Goal: Communication & Community: Ask a question

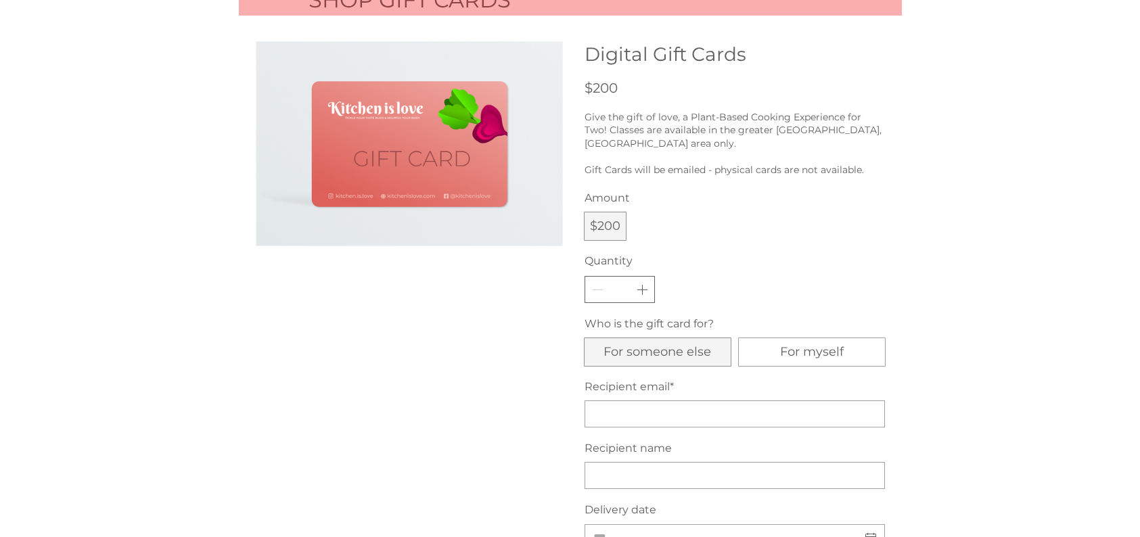
scroll to position [135, 0]
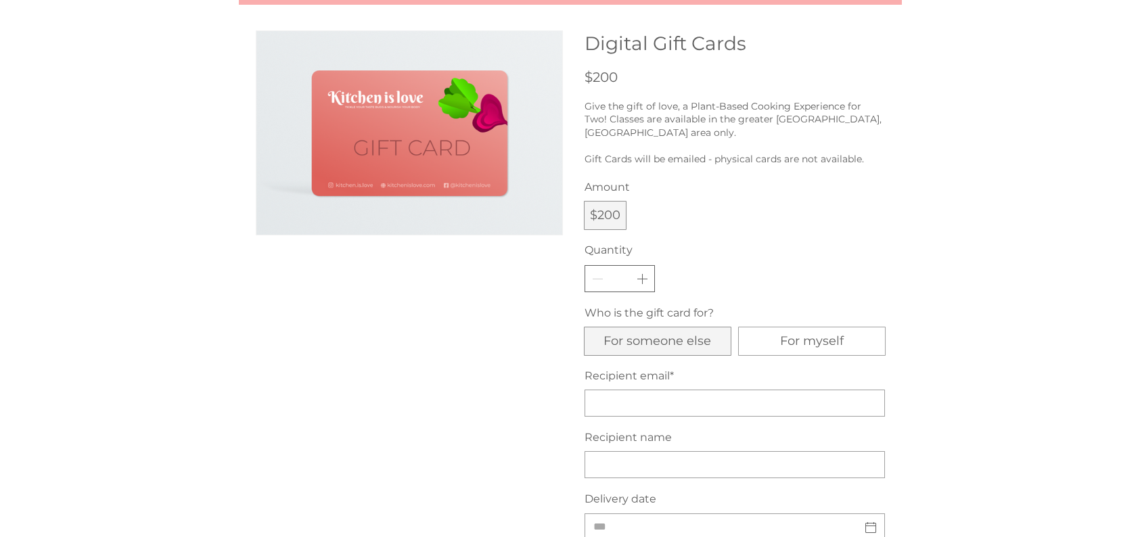
click at [653, 333] on span "For someone else" at bounding box center [657, 341] width 108 height 17
click at [620, 391] on input "Recipient email *" at bounding box center [730, 403] width 291 height 26
click at [921, 225] on div at bounding box center [570, 341] width 1140 height 741
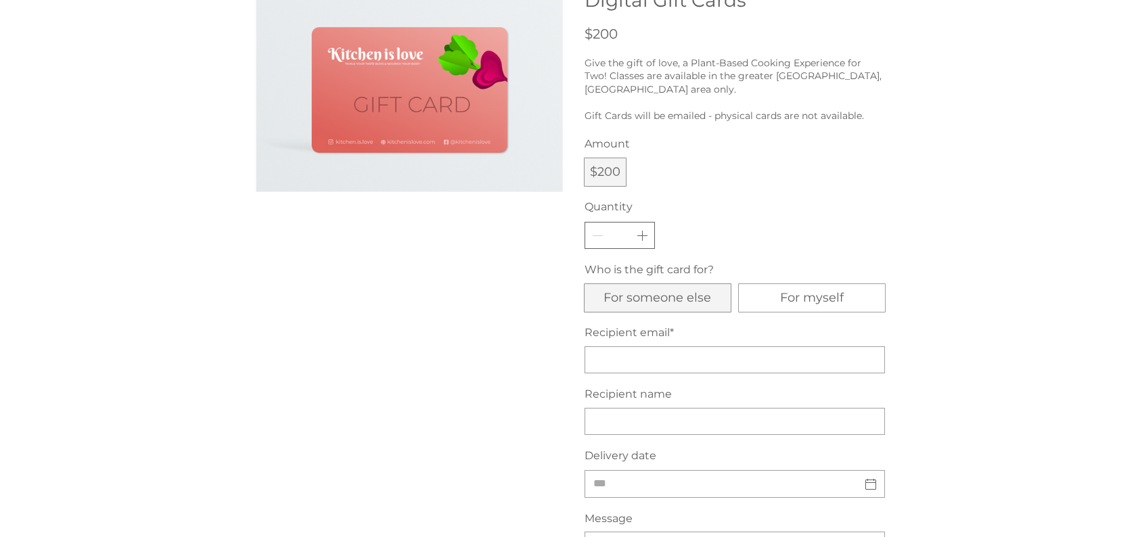
scroll to position [203, 0]
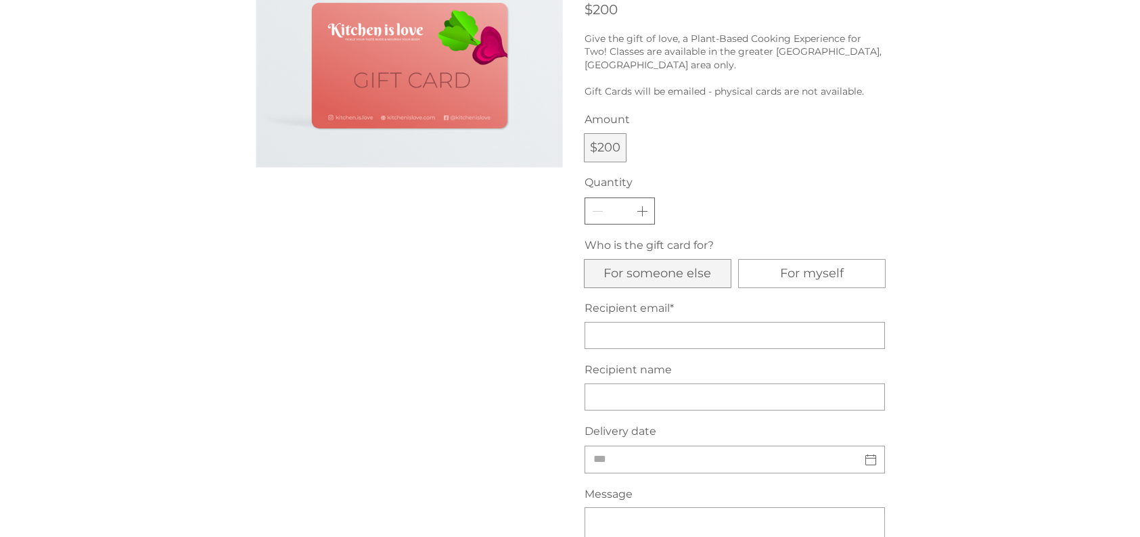
click at [680, 265] on span "For someone else" at bounding box center [657, 273] width 108 height 17
click at [629, 323] on input "Recipient email *" at bounding box center [730, 336] width 291 height 26
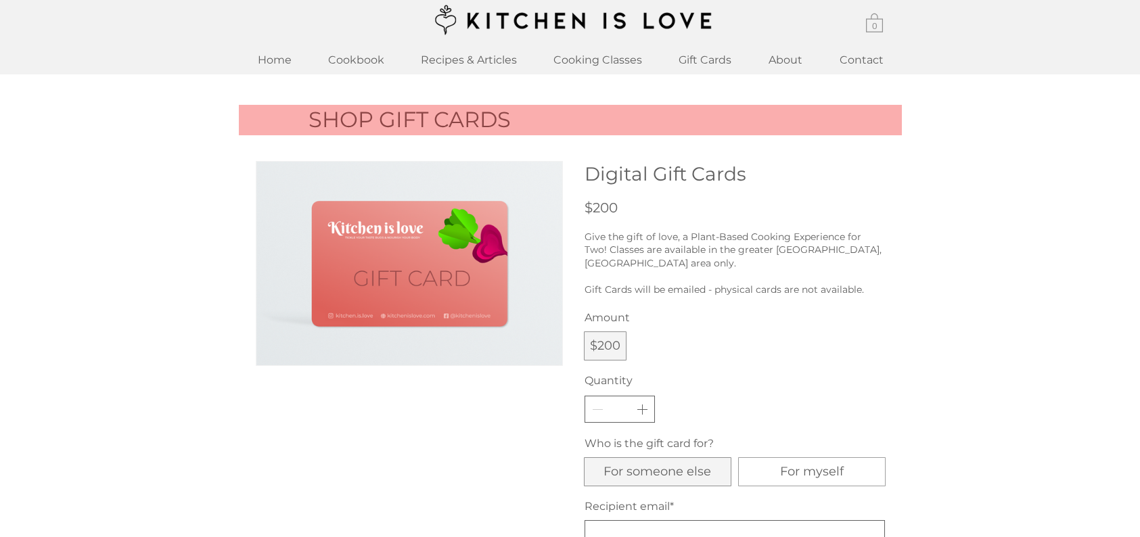
scroll to position [0, 0]
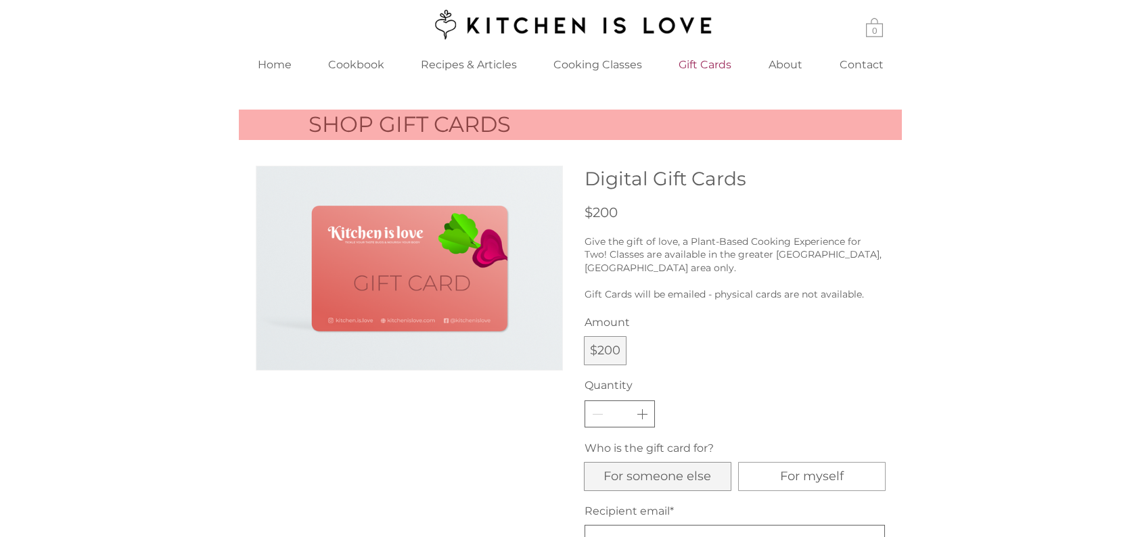
click at [713, 66] on p "Gift Cards" at bounding box center [705, 64] width 66 height 29
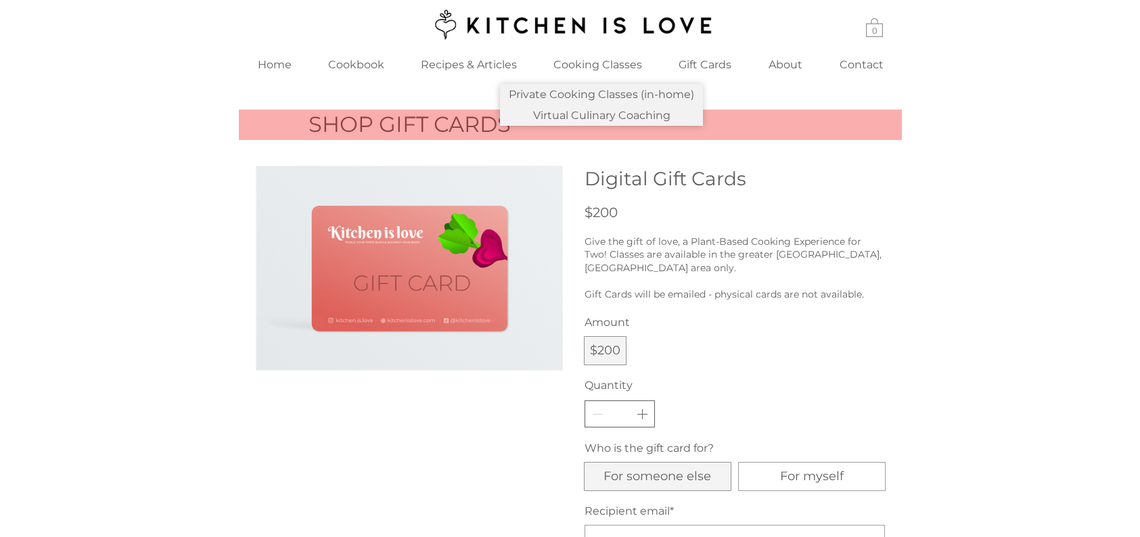
click at [577, 62] on p "Cooking Classes" at bounding box center [597, 64] width 102 height 29
click at [577, 60] on p "Cooking Classes" at bounding box center [597, 64] width 102 height 29
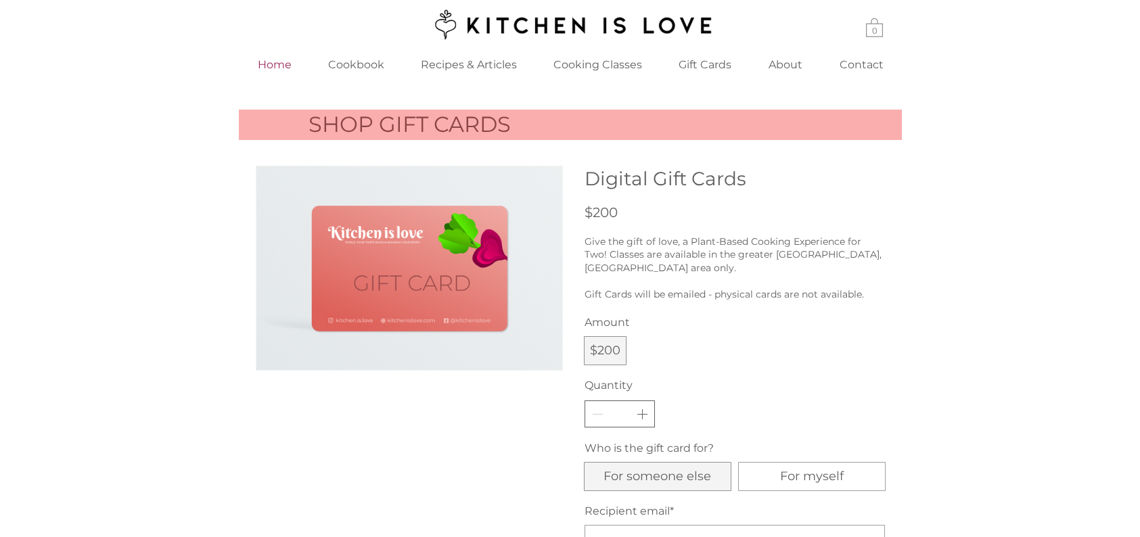
click at [282, 64] on p "Home" at bounding box center [274, 64] width 47 height 29
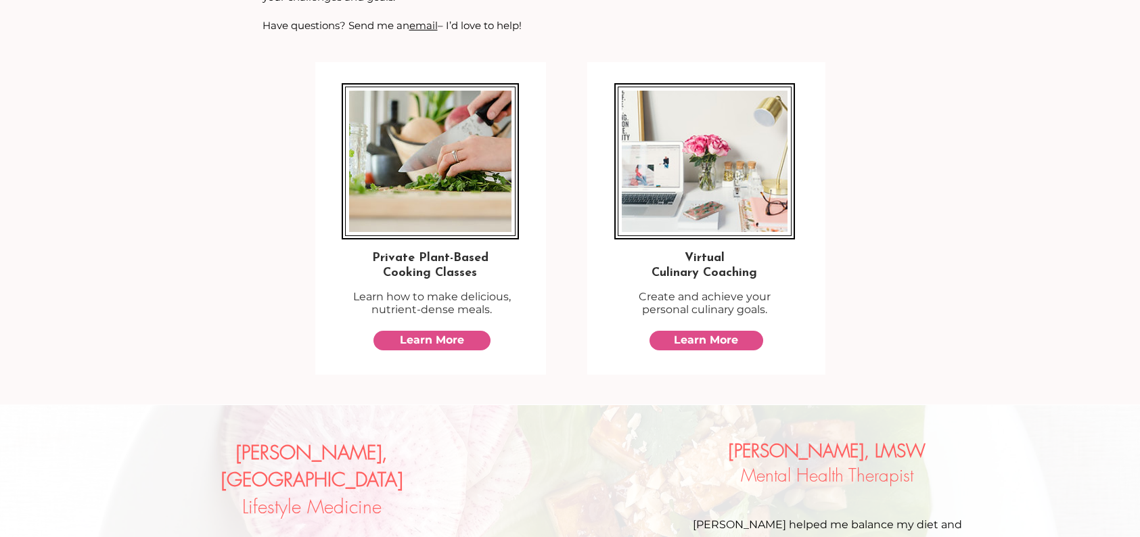
scroll to position [812, 0]
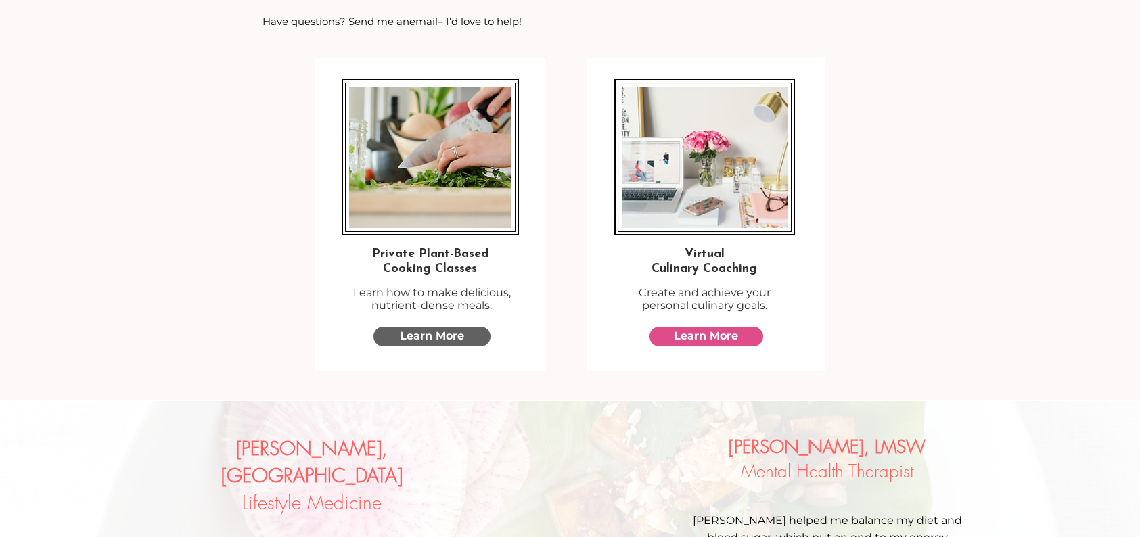
click at [430, 337] on span "Learn More" at bounding box center [432, 336] width 64 height 15
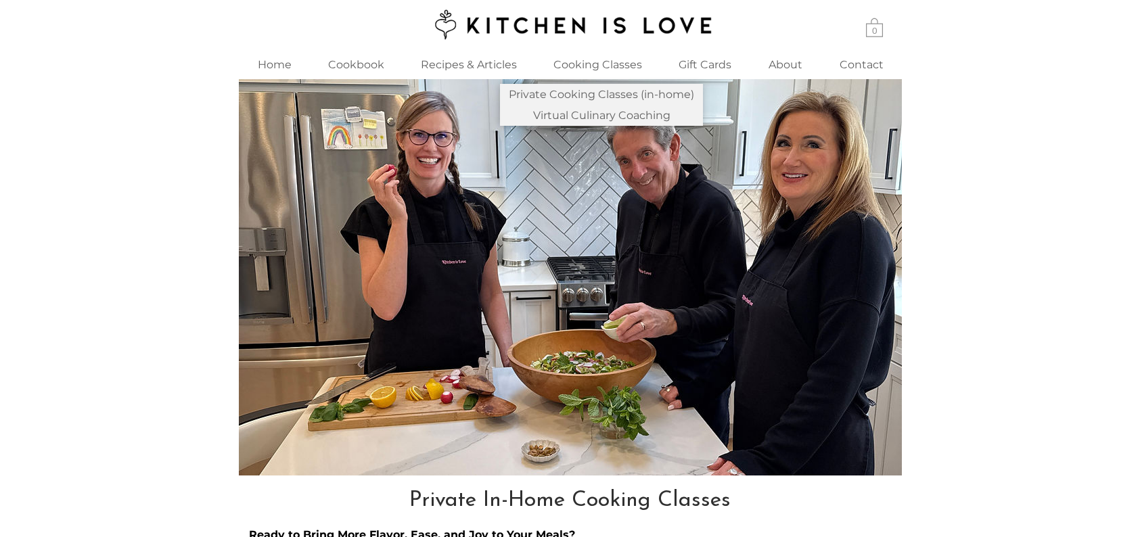
click at [590, 66] on p "Cooking Classes" at bounding box center [597, 64] width 102 height 29
click at [575, 94] on p "Private Cooking Classes (in-home)" at bounding box center [601, 94] width 196 height 21
click at [575, 111] on p "Virtual Culinary Coaching" at bounding box center [602, 115] width 148 height 21
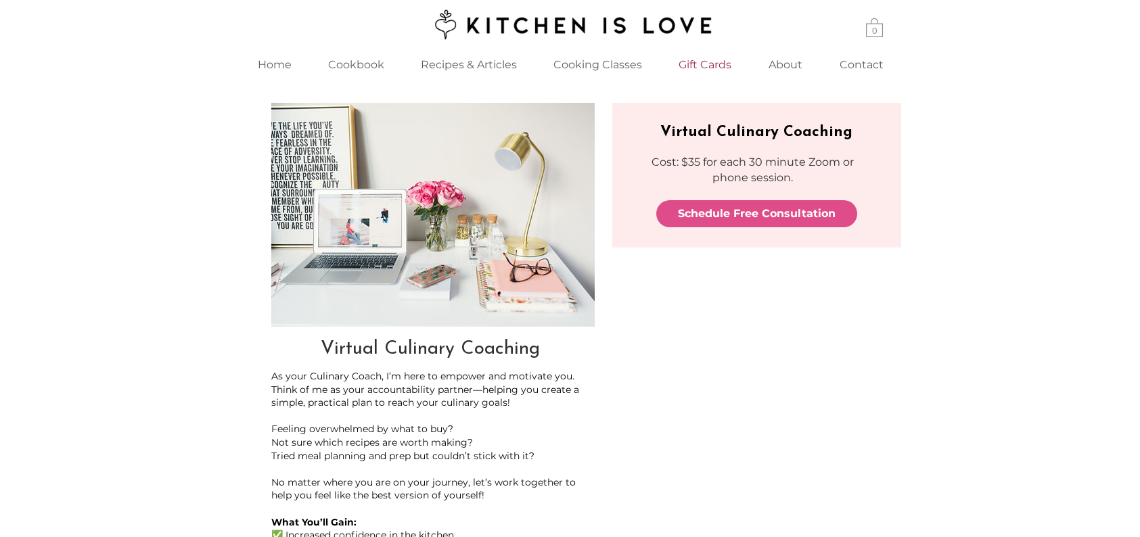
click at [716, 61] on p "Gift Cards" at bounding box center [705, 64] width 66 height 29
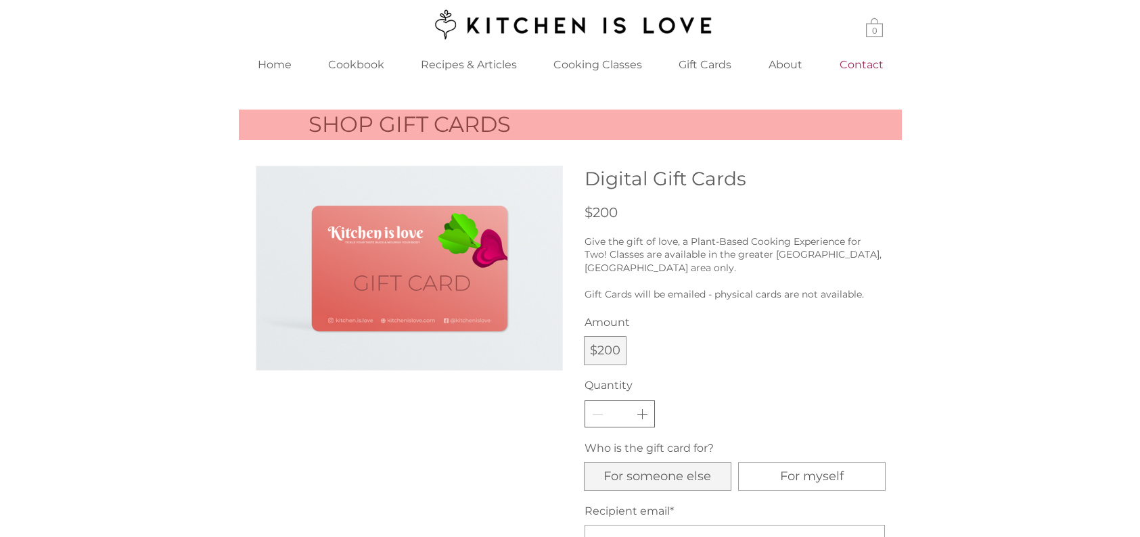
click at [860, 64] on p "Contact" at bounding box center [861, 64] width 57 height 29
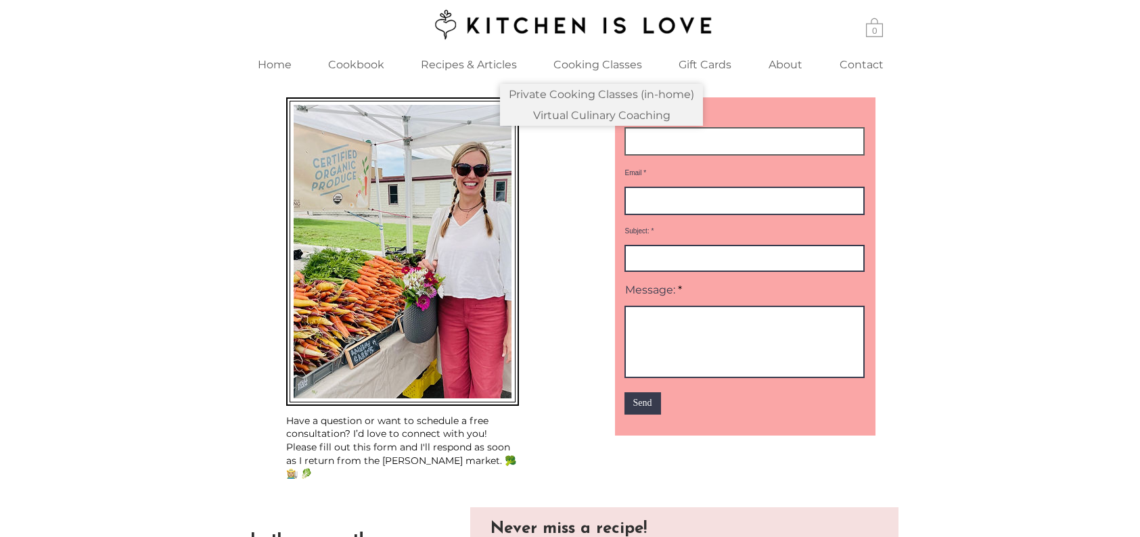
click at [679, 145] on input "Name" at bounding box center [744, 141] width 240 height 28
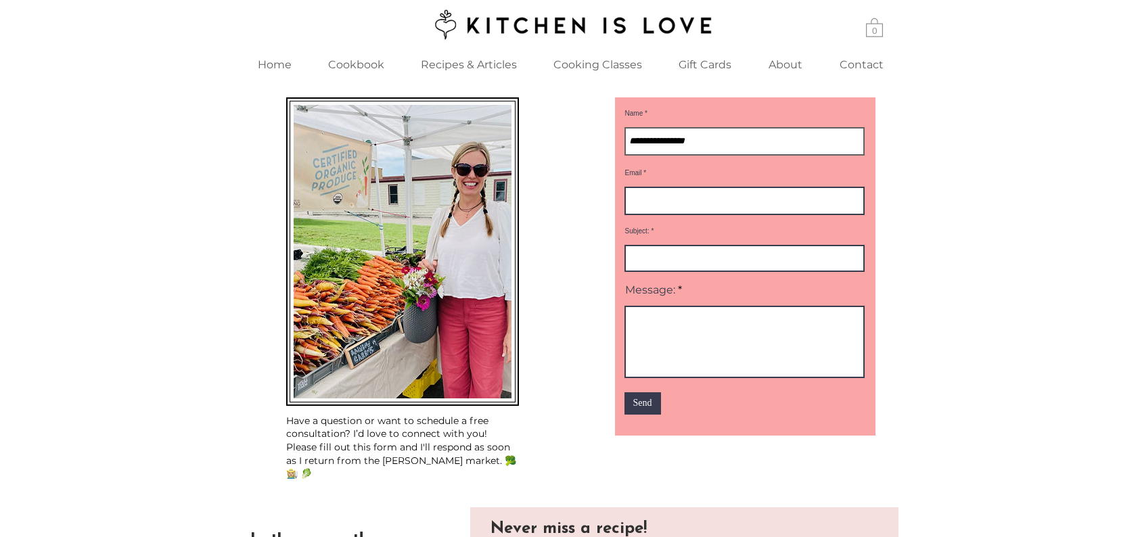
type input "**********"
click at [642, 206] on input "Email" at bounding box center [744, 201] width 240 height 28
type input "**********"
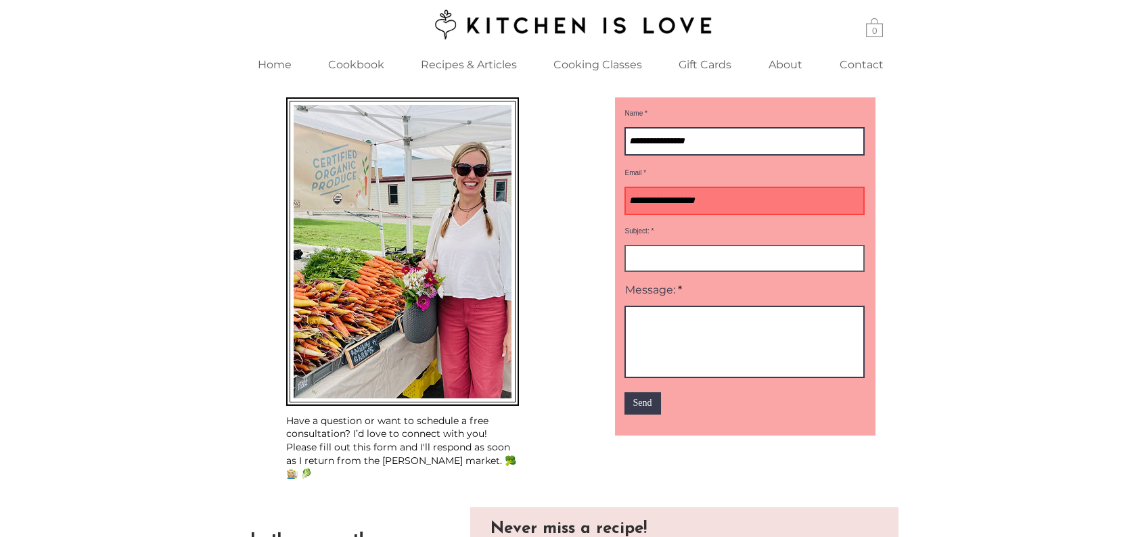
click at [676, 272] on input "Subject:" at bounding box center [744, 258] width 240 height 27
type input "*********"
click at [658, 340] on textarea "Message:" at bounding box center [744, 342] width 240 height 72
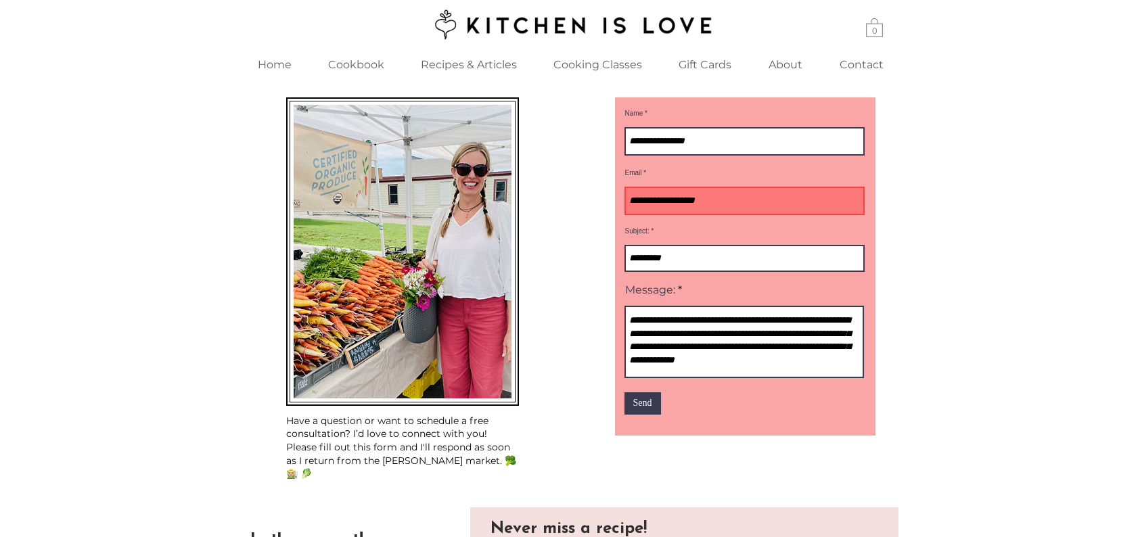
scroll to position [2, 0]
type textarea "**********"
click at [644, 410] on span "Send" at bounding box center [642, 403] width 19 height 14
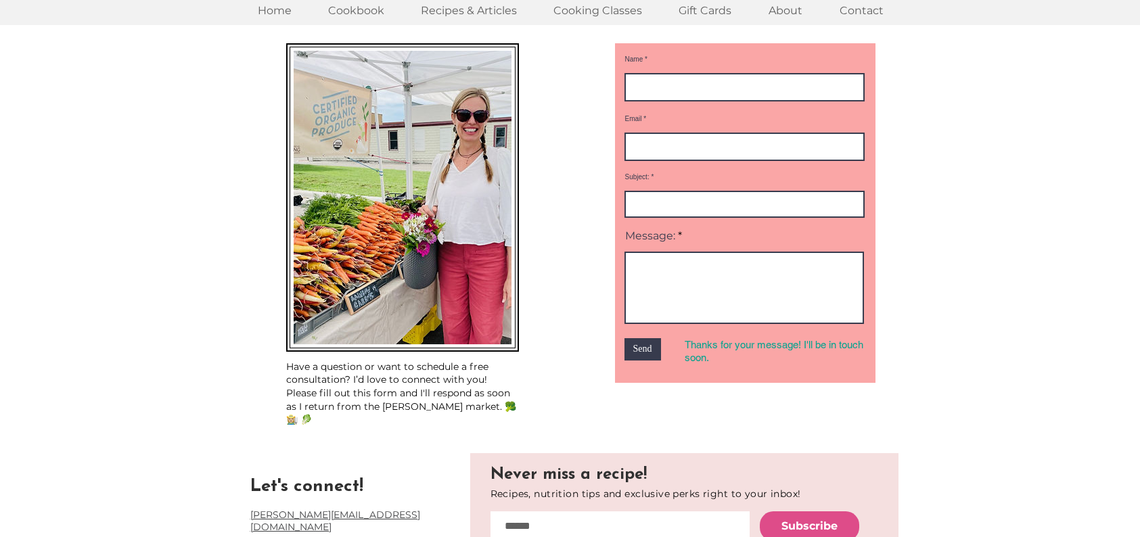
scroll to position [0, 0]
